Goal: Information Seeking & Learning: Learn about a topic

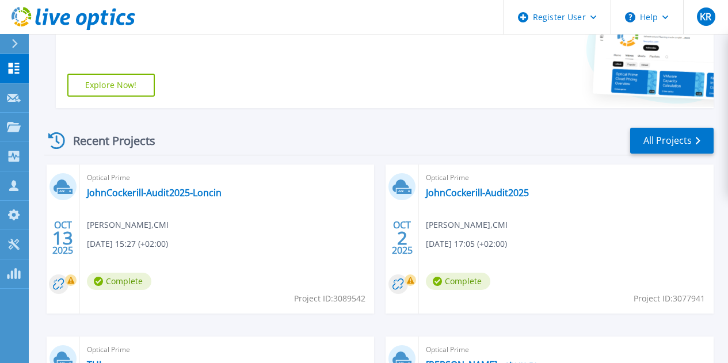
scroll to position [247, 0]
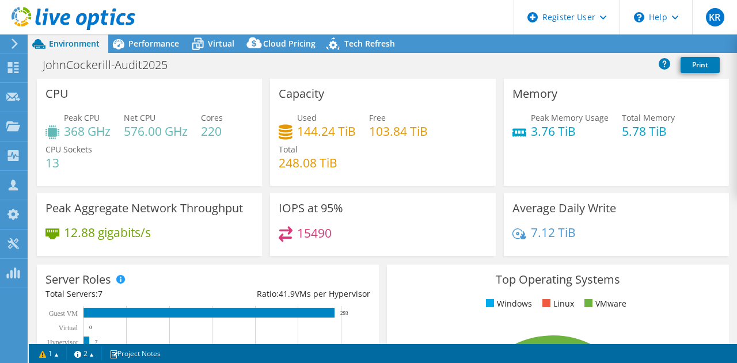
select select "EUFrankfurt"
select select "USD"
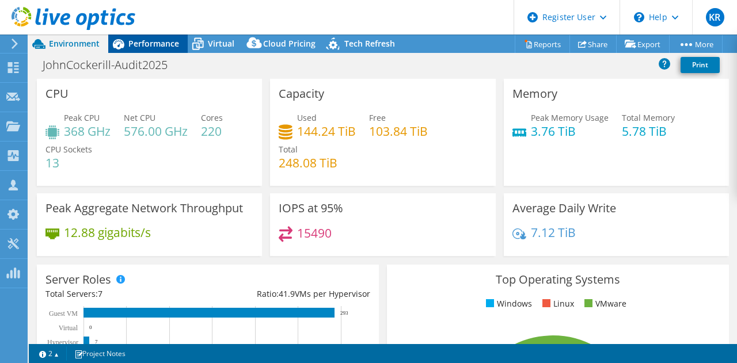
click at [169, 41] on span "Performance" at bounding box center [153, 43] width 51 height 11
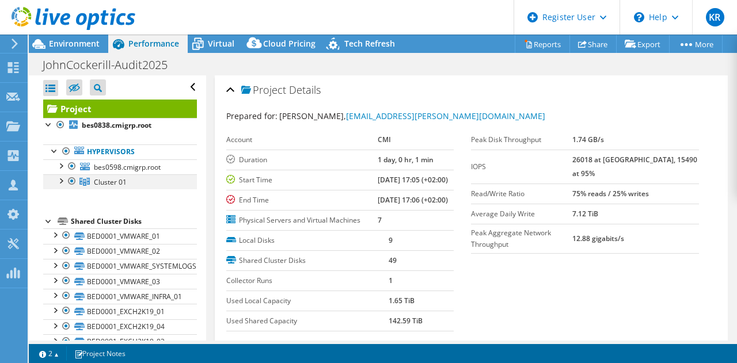
click at [66, 181] on div at bounding box center [61, 180] width 12 height 12
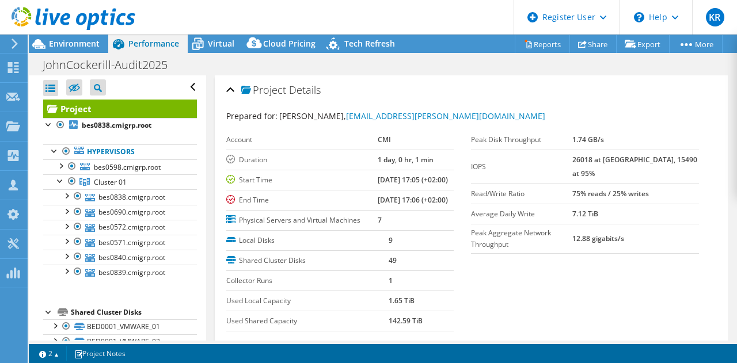
click at [137, 50] on div "Performance" at bounding box center [147, 44] width 79 height 18
click at [98, 42] on span "Environment" at bounding box center [74, 43] width 51 height 11
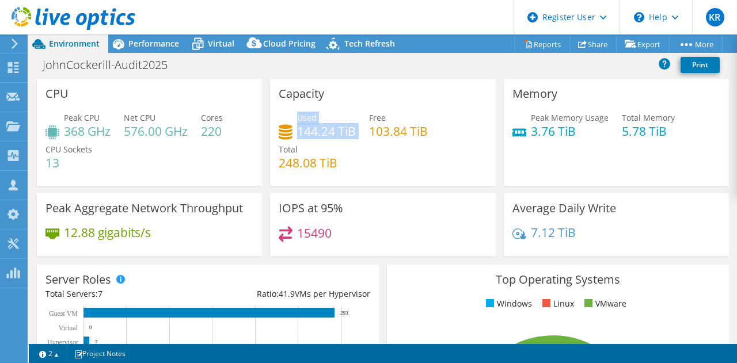
drag, startPoint x: 293, startPoint y: 129, endPoint x: 352, endPoint y: 132, distance: 58.8
click at [352, 132] on div "Used 144.24 TiB" at bounding box center [316, 125] width 77 height 26
click at [385, 93] on div "Capacity Used 144.24 TiB Free 103.84 TiB Total 248.08 TiB" at bounding box center [382, 132] width 225 height 107
click at [400, 67] on div "JohnCockerill-Audit2025 Print" at bounding box center [383, 64] width 708 height 21
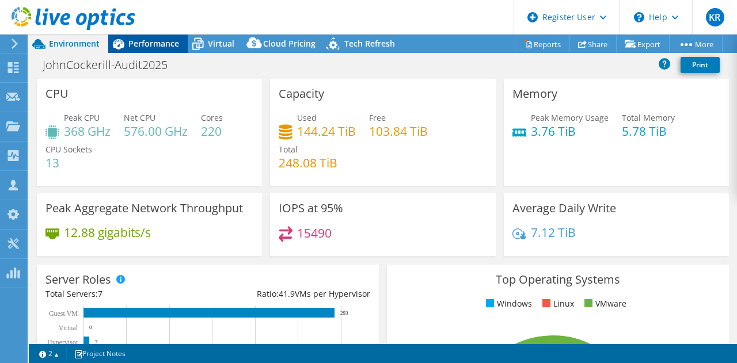
click at [147, 41] on span "Performance" at bounding box center [153, 43] width 51 height 11
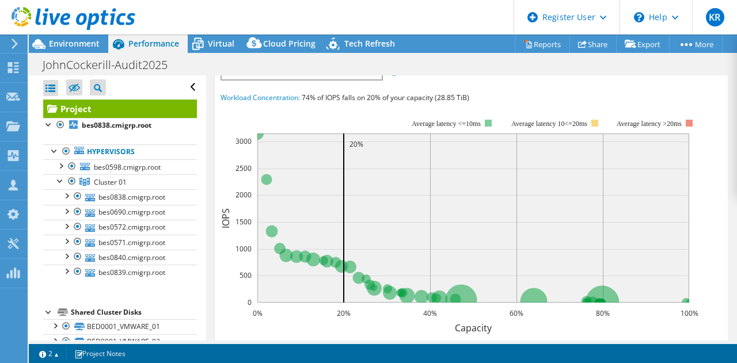
scroll to position [356, 0]
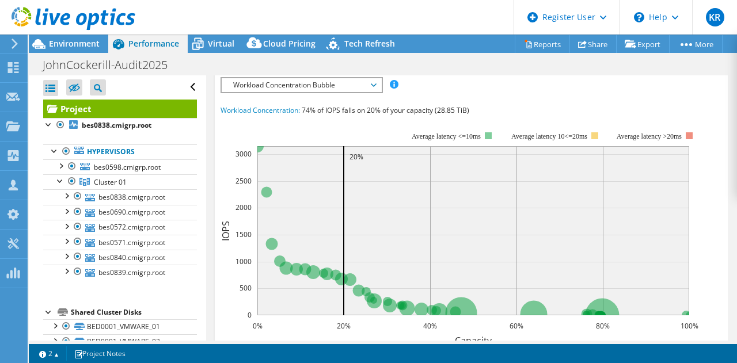
click at [374, 92] on span "Workload Concentration Bubble" at bounding box center [301, 85] width 148 height 14
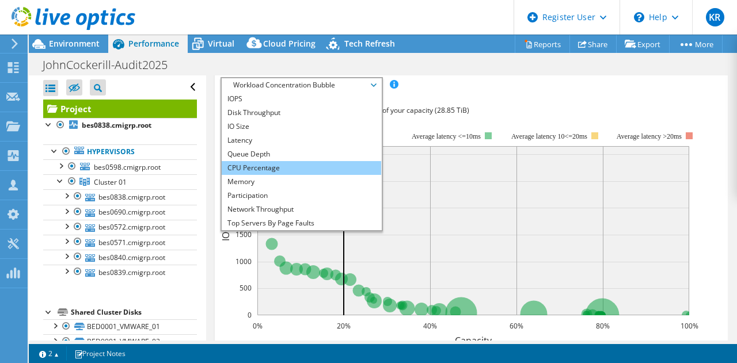
click at [284, 175] on li "CPU Percentage" at bounding box center [301, 168] width 159 height 14
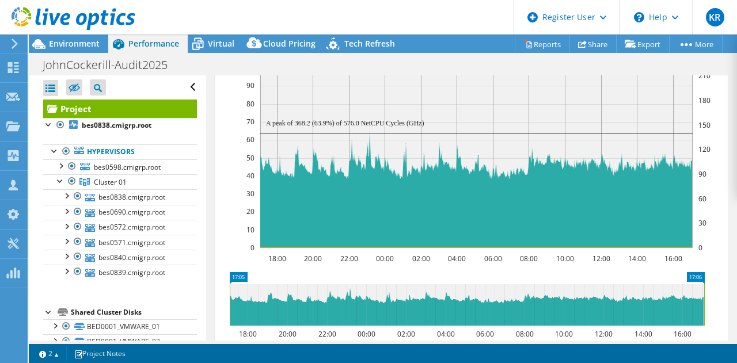
scroll to position [415, 0]
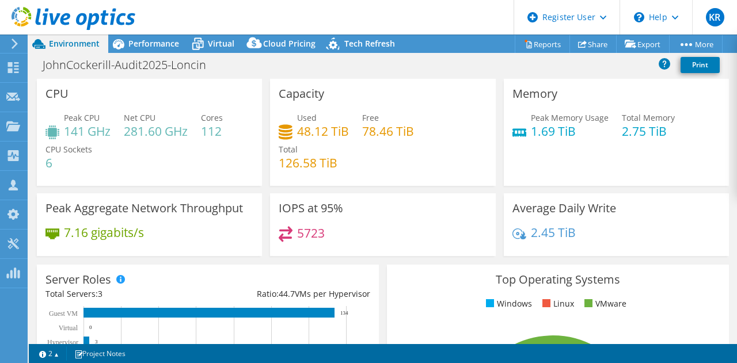
select select "USD"
click at [157, 43] on span "Performance" at bounding box center [153, 43] width 51 height 11
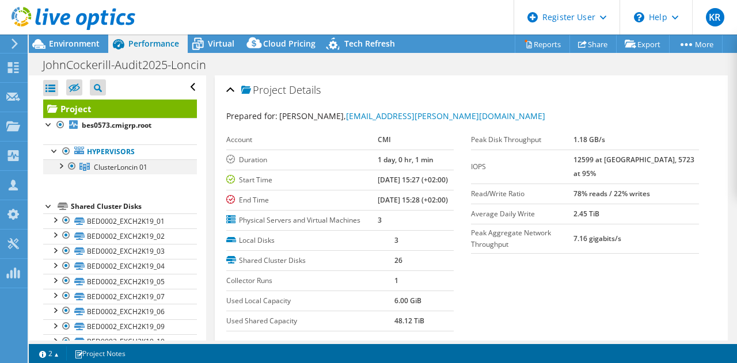
click at [63, 168] on div at bounding box center [61, 165] width 12 height 12
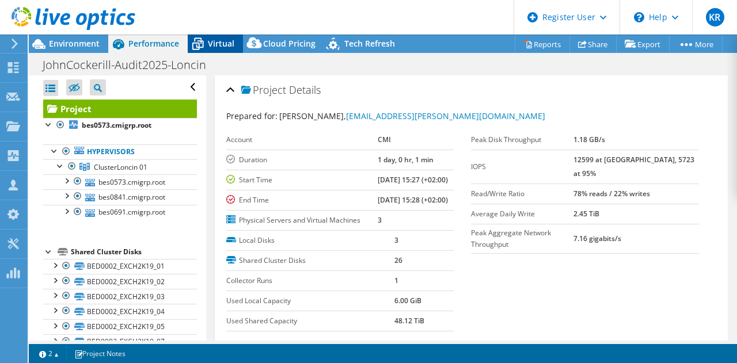
click at [213, 48] on span "Virtual" at bounding box center [221, 43] width 26 height 11
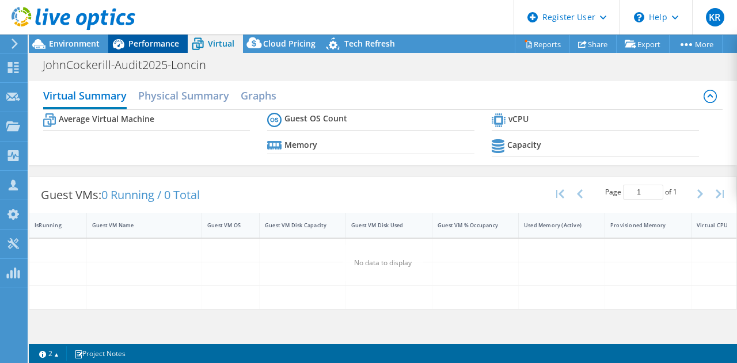
click at [165, 49] on span "Performance" at bounding box center [153, 43] width 51 height 11
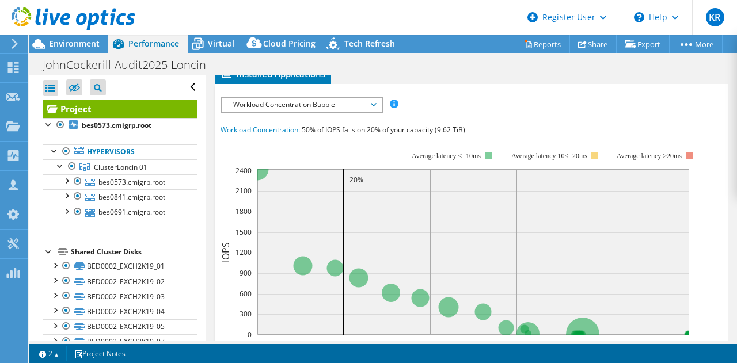
scroll to position [338, 0]
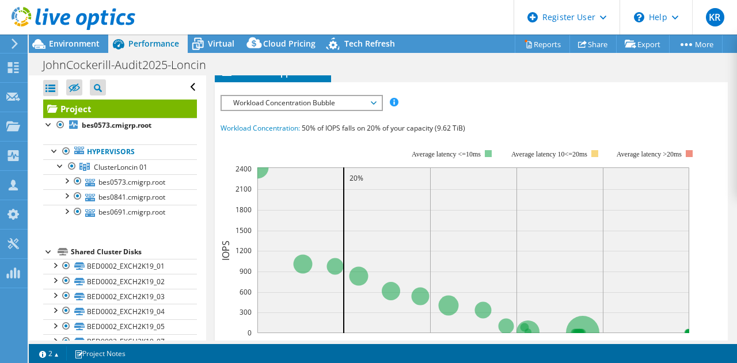
click at [372, 110] on span "Workload Concentration Bubble" at bounding box center [301, 103] width 148 height 14
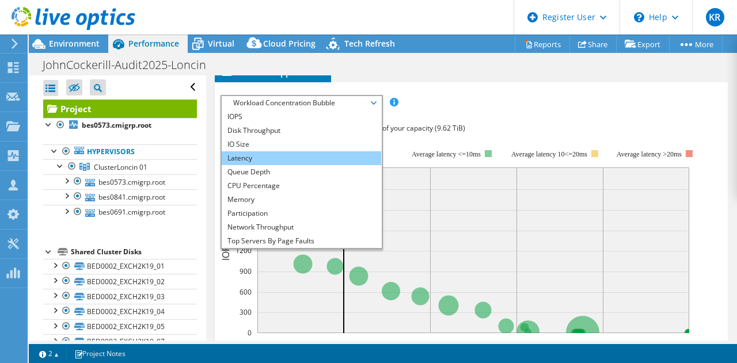
click at [266, 165] on li "Latency" at bounding box center [301, 158] width 159 height 14
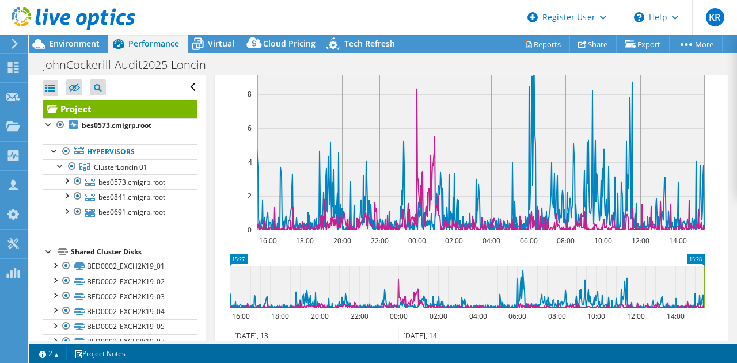
scroll to position [273, 0]
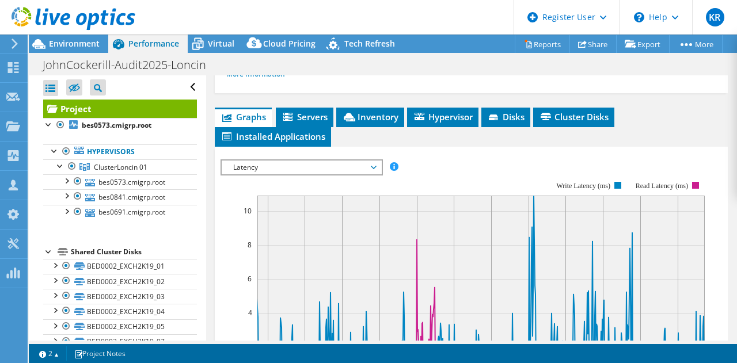
click at [284, 174] on span "Latency" at bounding box center [301, 168] width 148 height 14
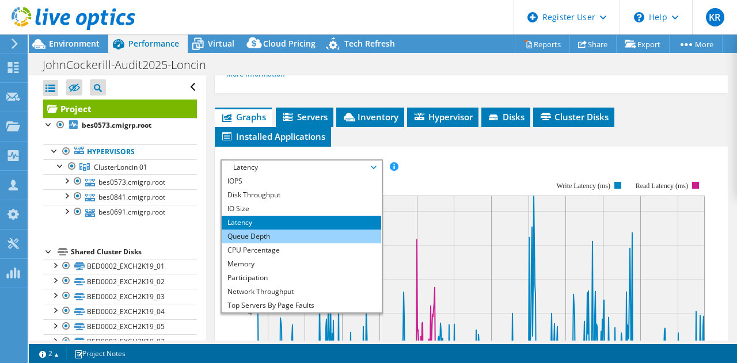
click at [269, 243] on li "Queue Depth" at bounding box center [301, 237] width 159 height 14
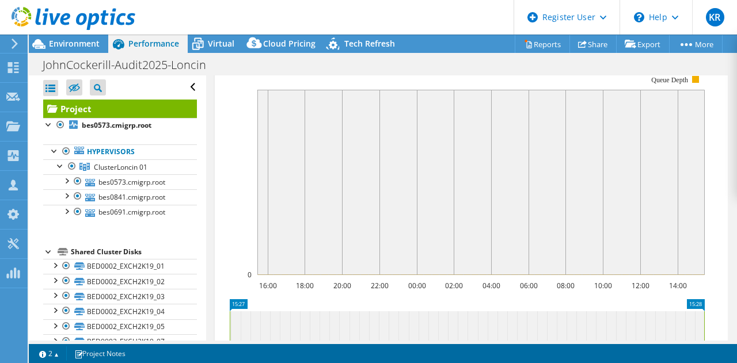
scroll to position [374, 0]
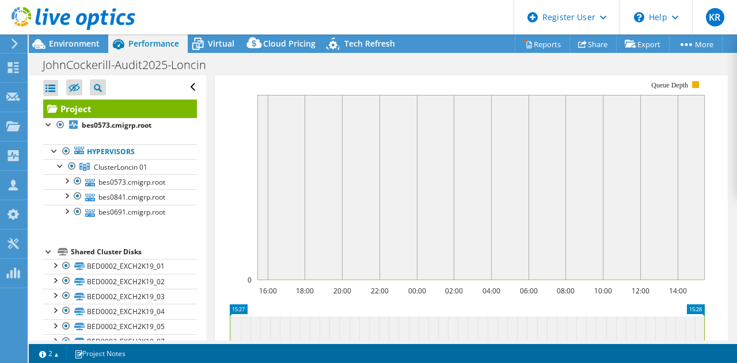
click at [371, 74] on span "Queue Depth" at bounding box center [301, 67] width 148 height 14
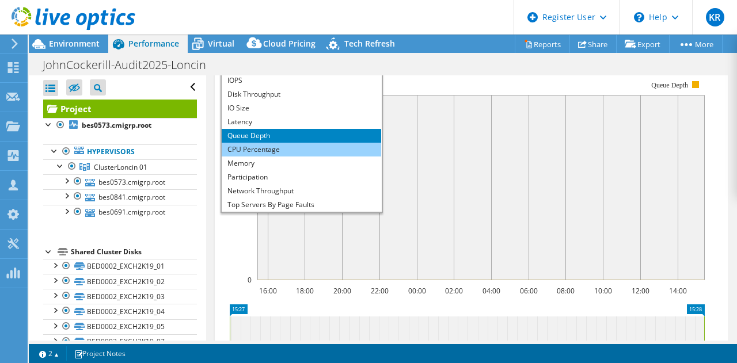
click at [300, 157] on li "CPU Percentage" at bounding box center [301, 150] width 159 height 14
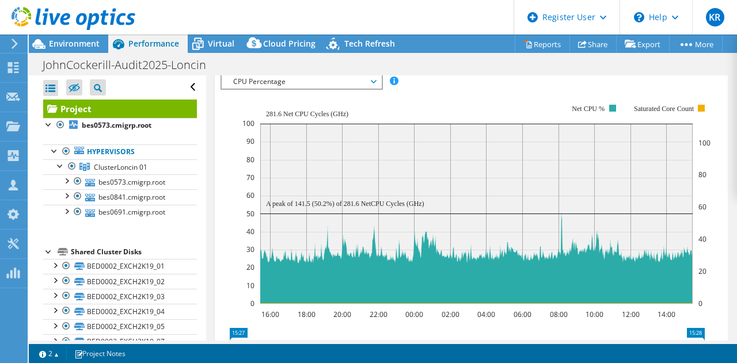
scroll to position [353, 0]
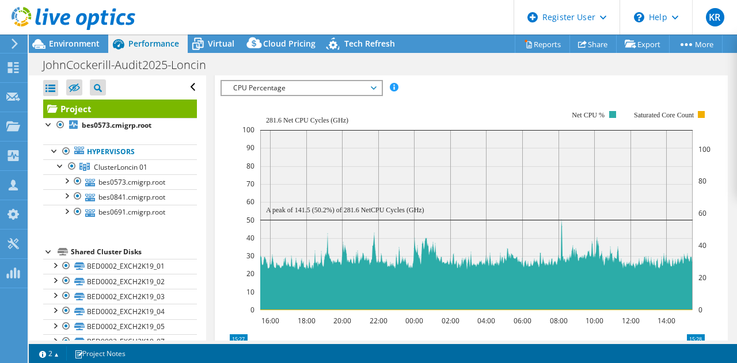
click at [375, 95] on span "CPU Percentage" at bounding box center [301, 88] width 148 height 14
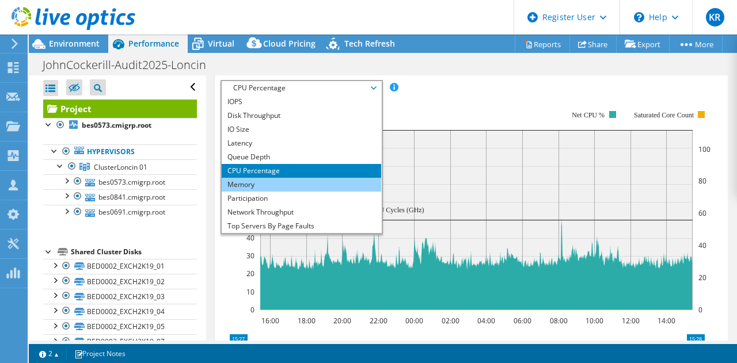
click at [264, 192] on li "Memory" at bounding box center [301, 185] width 159 height 14
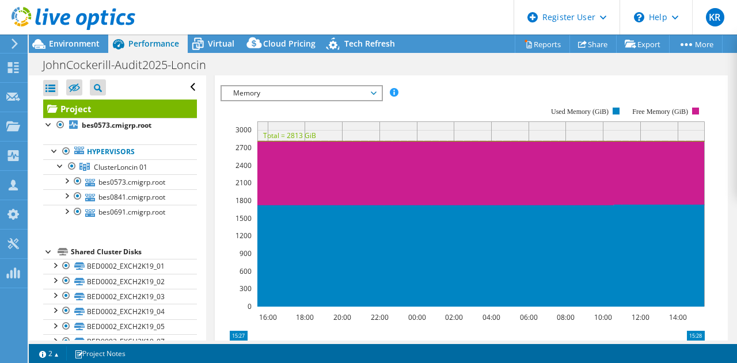
scroll to position [349, 0]
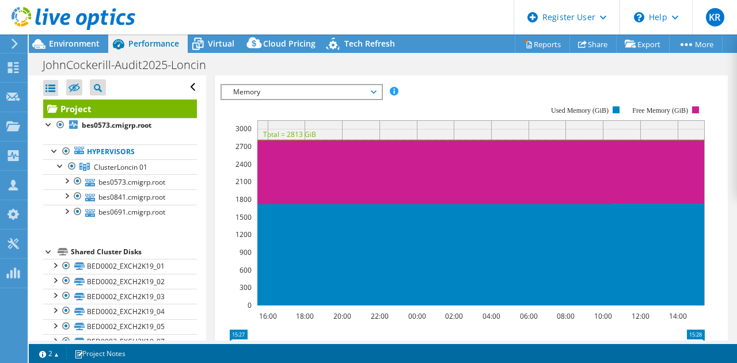
click at [376, 99] on span "Memory" at bounding box center [301, 92] width 159 height 14
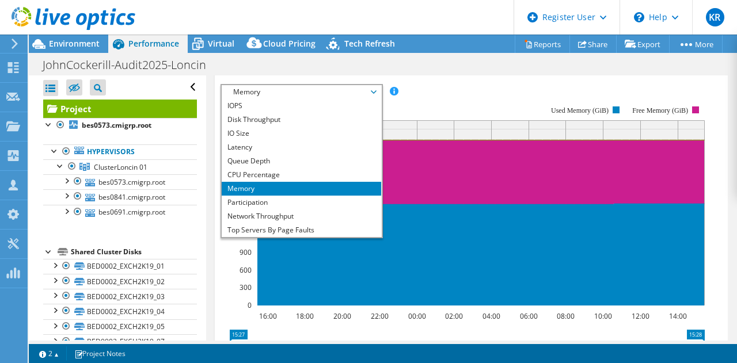
click at [527, 71] on ul "Graphs Servers Inventory Hypervisor Disks Cluster Disks Installed Applications" at bounding box center [471, 51] width 513 height 39
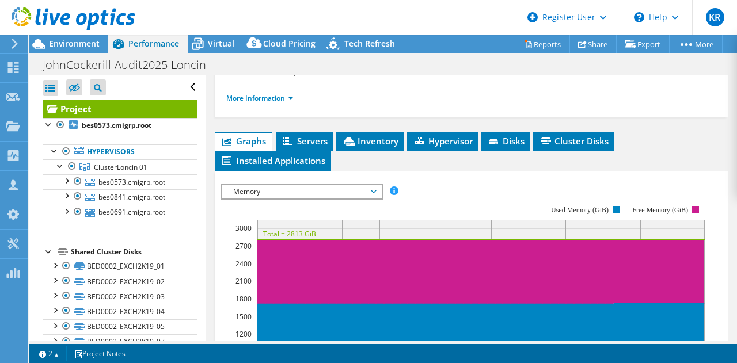
scroll to position [252, 0]
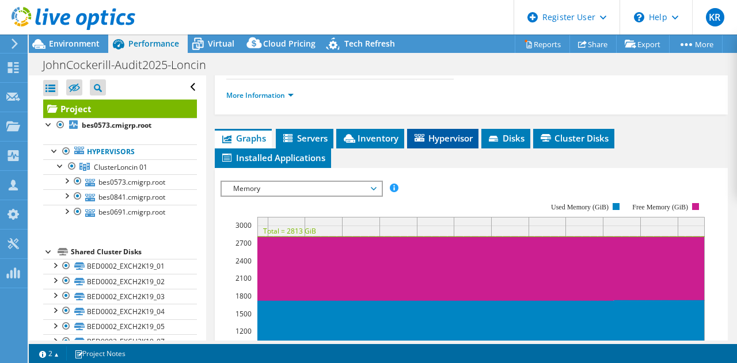
click at [438, 144] on span "Hypervisor" at bounding box center [443, 138] width 60 height 12
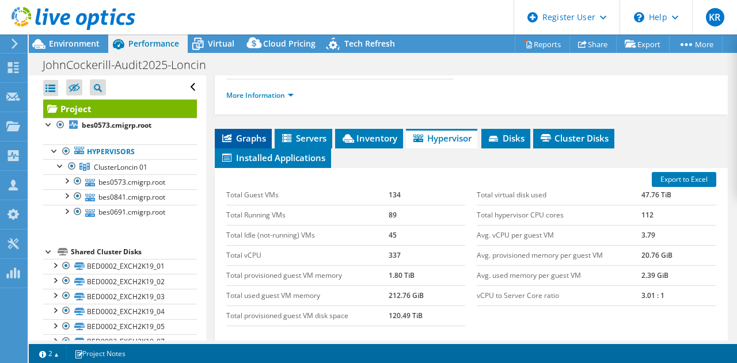
click at [244, 144] on span "Graphs" at bounding box center [242, 138] width 45 height 12
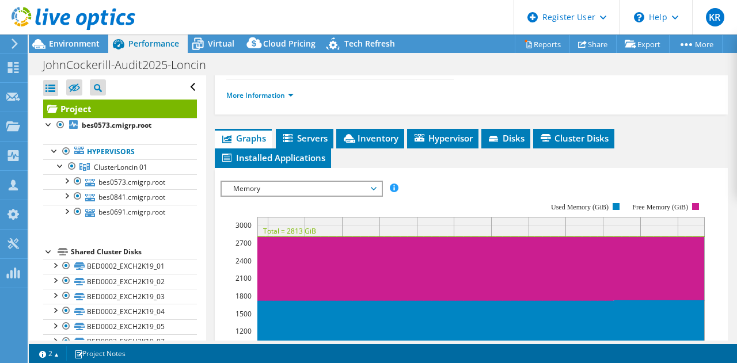
click at [692, 168] on ul "Graphs Servers Inventory Hypervisor Disks Cluster Disks Installed Applications" at bounding box center [471, 148] width 513 height 39
click at [75, 40] on span "Environment" at bounding box center [74, 43] width 51 height 11
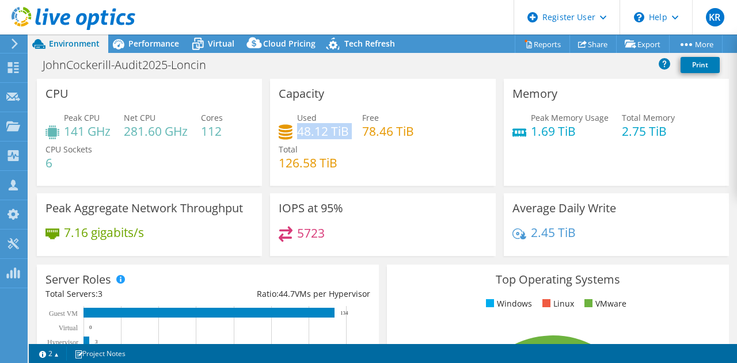
drag, startPoint x: 295, startPoint y: 130, endPoint x: 351, endPoint y: 137, distance: 56.2
click at [351, 137] on div "Used 48.12 TiB Free 78.46 TiB Total 126.58 TiB" at bounding box center [382, 146] width 208 height 69
click at [162, 48] on span "Performance" at bounding box center [153, 43] width 51 height 11
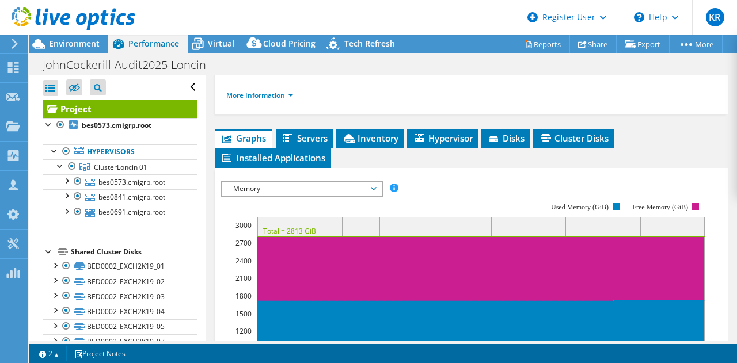
click at [344, 196] on span "Memory" at bounding box center [301, 189] width 148 height 14
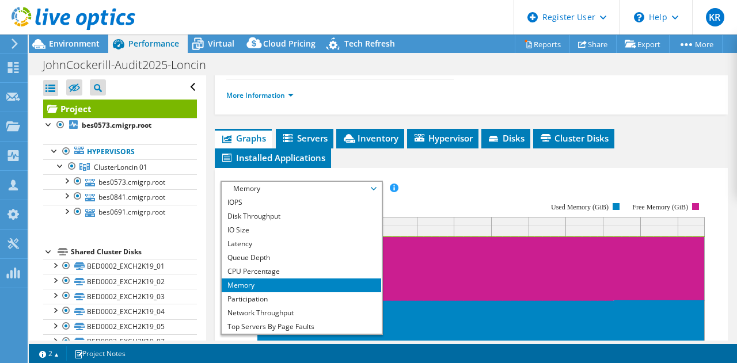
click at [344, 196] on span "Memory" at bounding box center [301, 189] width 148 height 14
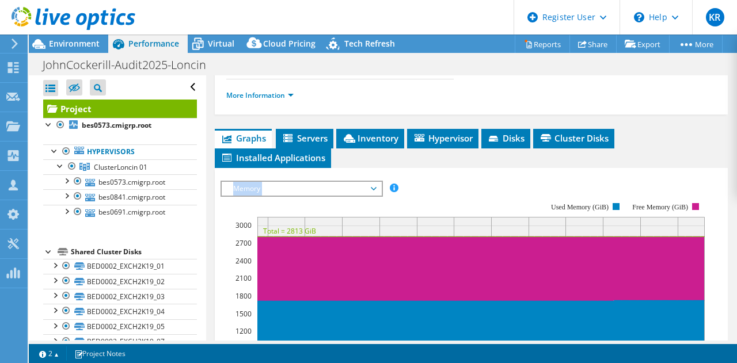
click at [344, 196] on span "Memory" at bounding box center [301, 189] width 148 height 14
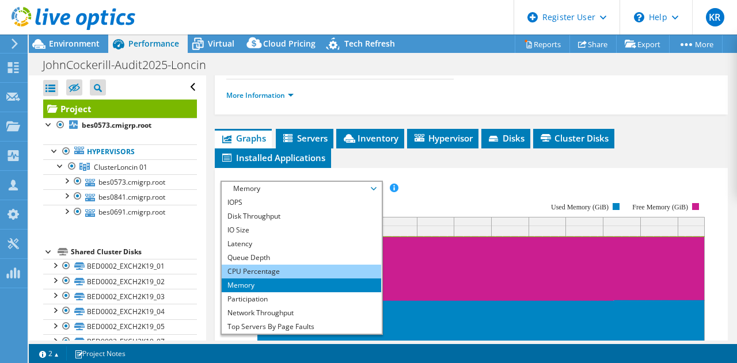
click at [291, 278] on li "CPU Percentage" at bounding box center [301, 272] width 159 height 14
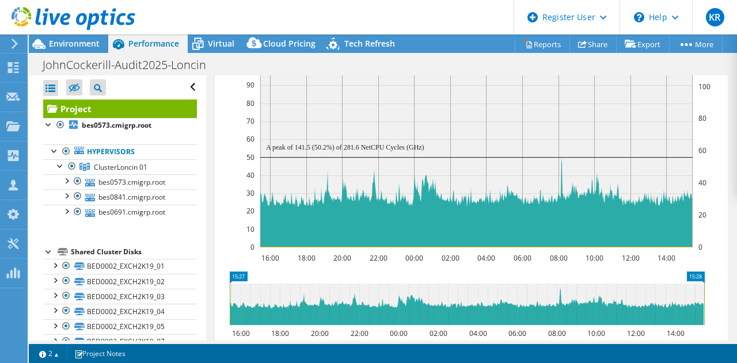
scroll to position [435, 0]
